Goal: Task Accomplishment & Management: Use online tool/utility

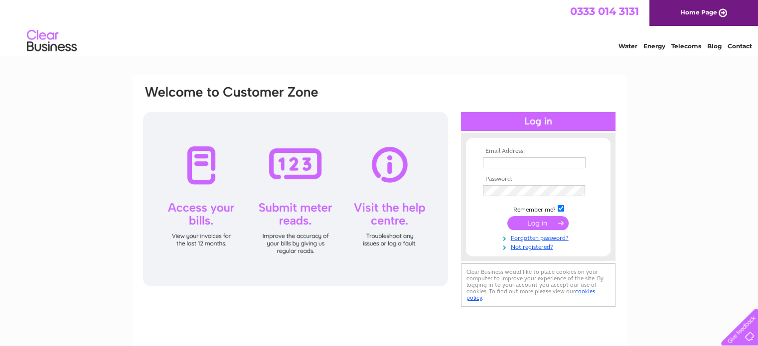
type input "esther@estherkuck.com"
click at [535, 222] on input "submit" at bounding box center [537, 223] width 61 height 14
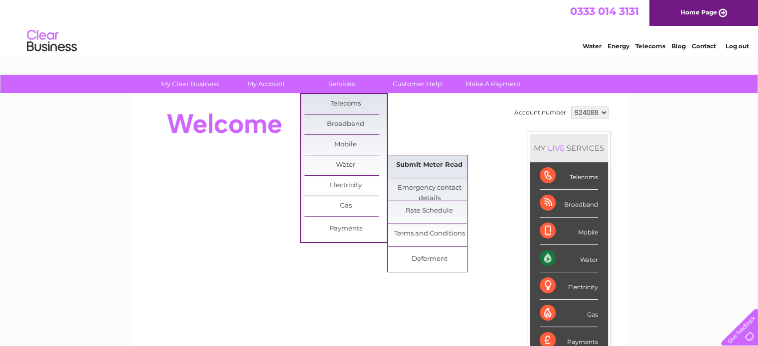
click at [408, 165] on link "Submit Meter Read" at bounding box center [429, 165] width 82 height 20
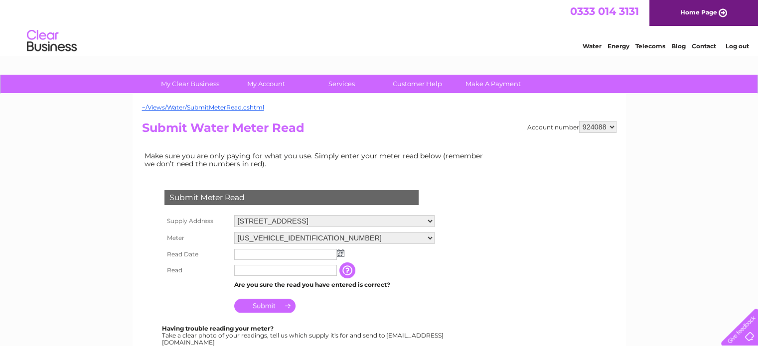
click at [339, 254] on img at bounding box center [340, 253] width 7 height 8
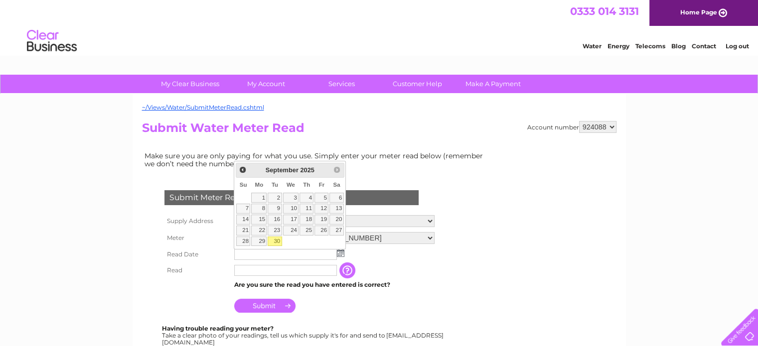
click at [275, 237] on link "30" at bounding box center [274, 242] width 14 height 10
type input "[DATE]"
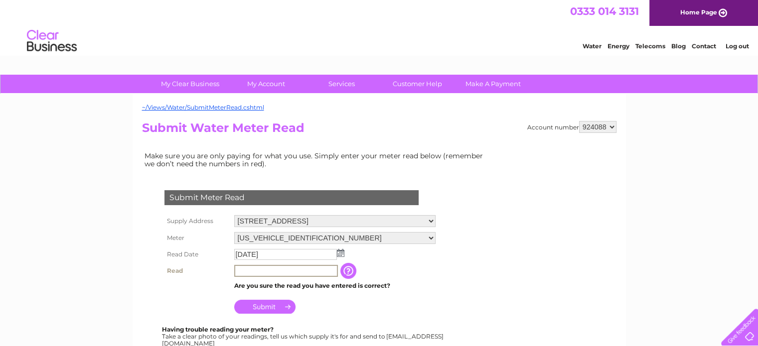
click at [277, 271] on input "text" at bounding box center [286, 271] width 104 height 12
type input "0233"
click at [263, 308] on input "Submit" at bounding box center [264, 306] width 61 height 14
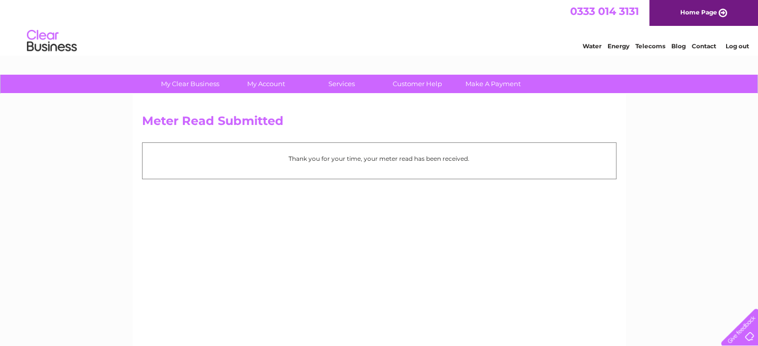
click at [726, 45] on link "Log out" at bounding box center [736, 45] width 23 height 7
